Goal: Task Accomplishment & Management: Manage account settings

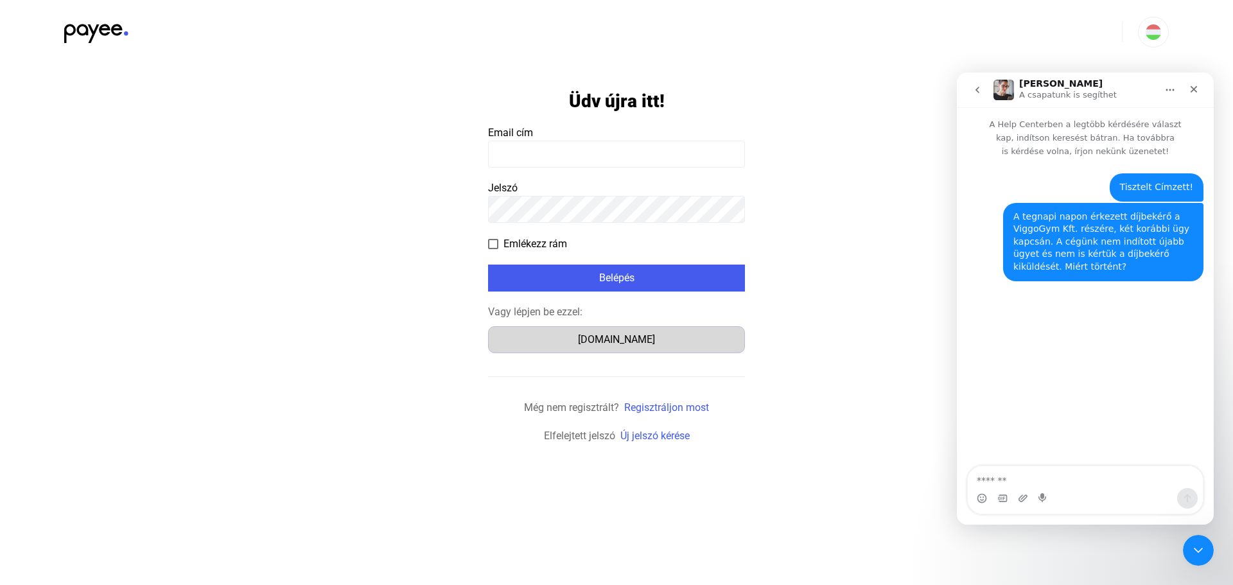
click at [628, 335] on div "[DOMAIN_NAME]" at bounding box center [616, 339] width 248 height 15
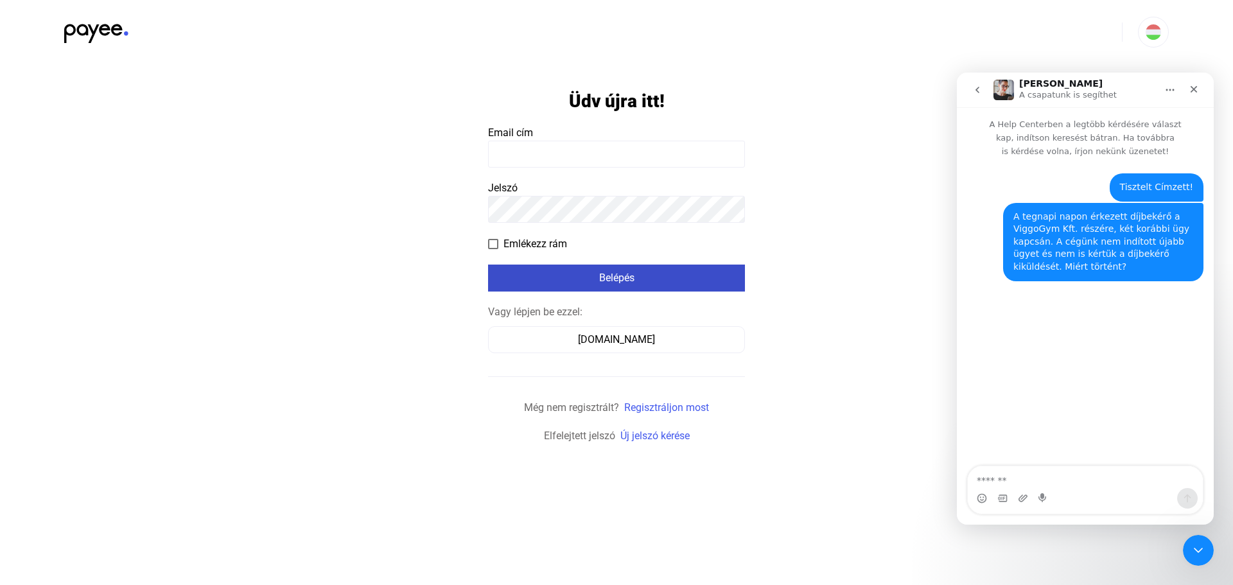
click at [656, 269] on button "Belépés" at bounding box center [616, 278] width 257 height 27
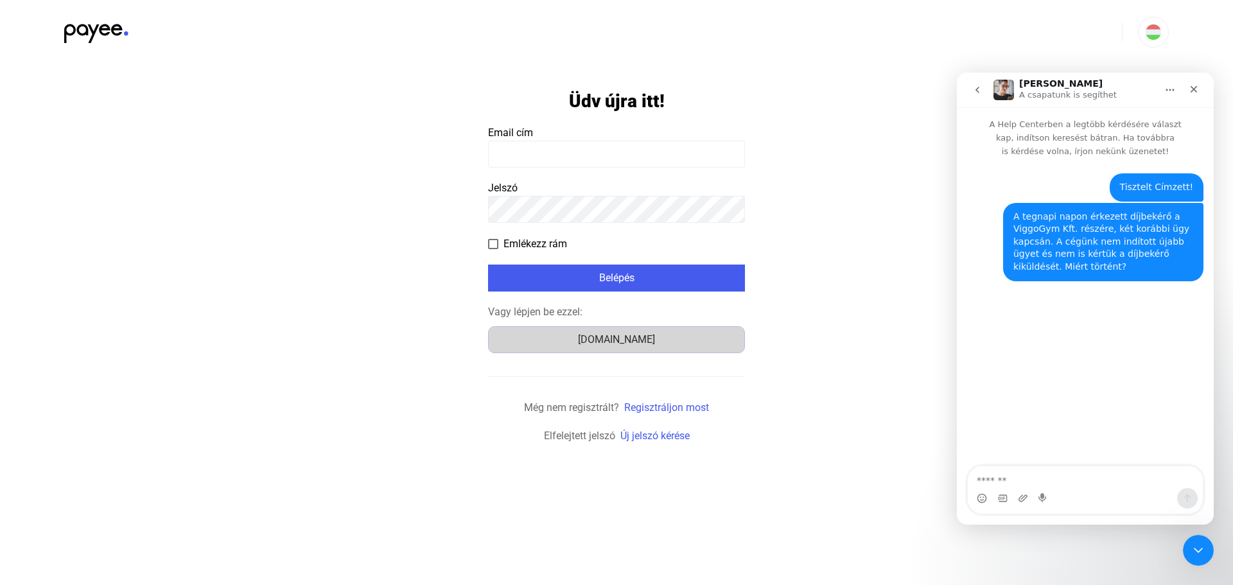
click at [653, 337] on div "[DOMAIN_NAME]" at bounding box center [616, 339] width 248 height 15
